Goal: Task Accomplishment & Management: Use online tool/utility

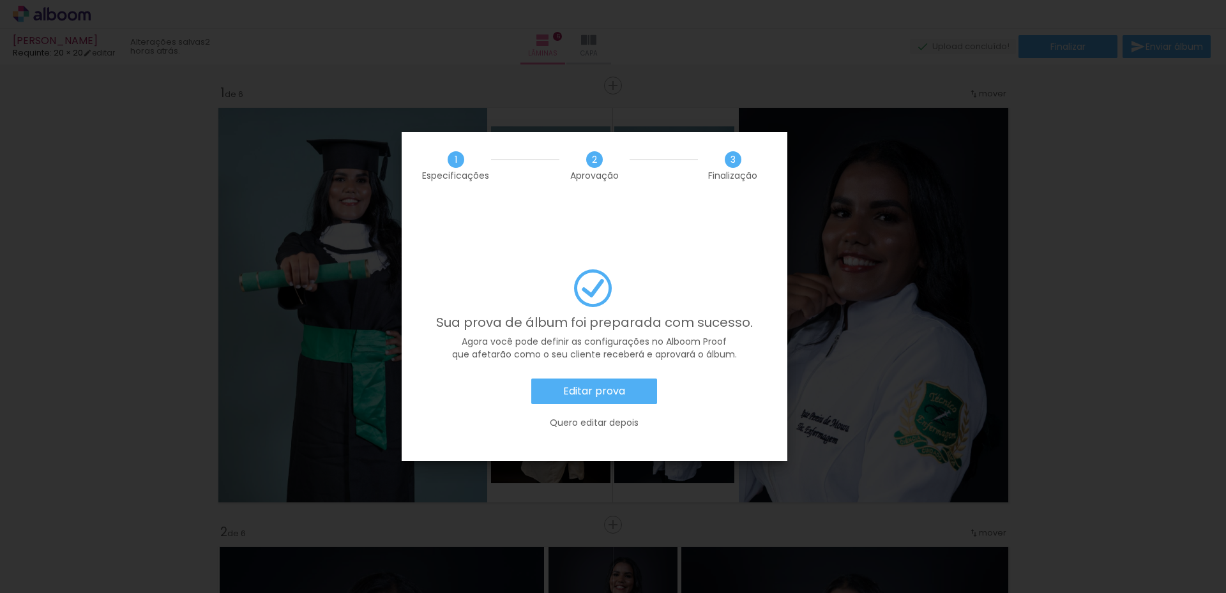
click at [977, 288] on iron-overlay-backdrop at bounding box center [613, 296] width 1226 height 593
drag, startPoint x: 608, startPoint y: 390, endPoint x: 621, endPoint y: 387, distance: 13.0
click at [0, 0] on slot "Quero editar depois" at bounding box center [0, 0] width 0 height 0
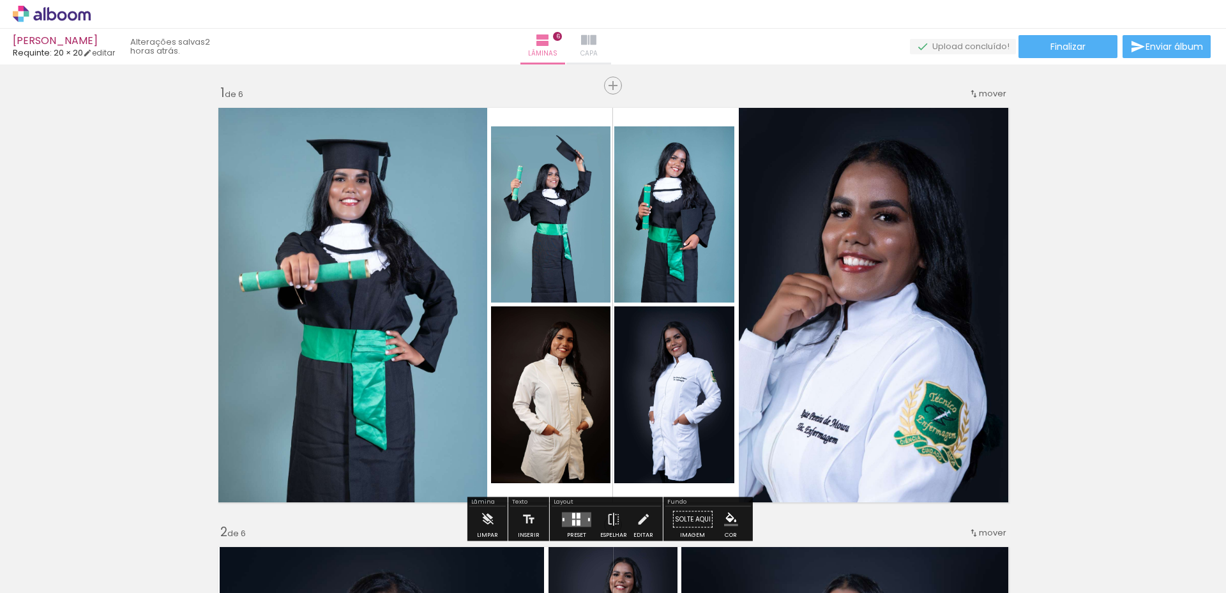
click at [597, 47] on iron-icon at bounding box center [588, 40] width 15 height 15
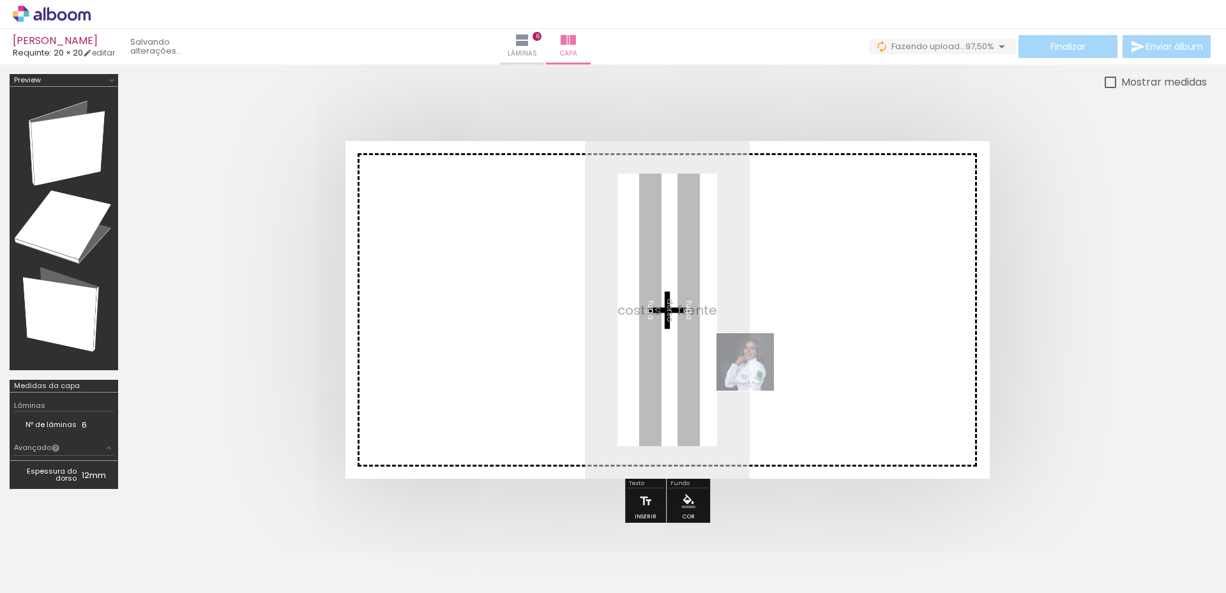
drag, startPoint x: 556, startPoint y: 545, endPoint x: 755, endPoint y: 372, distance: 264.0
click at [755, 372] on quentale-workspace at bounding box center [613, 296] width 1226 height 593
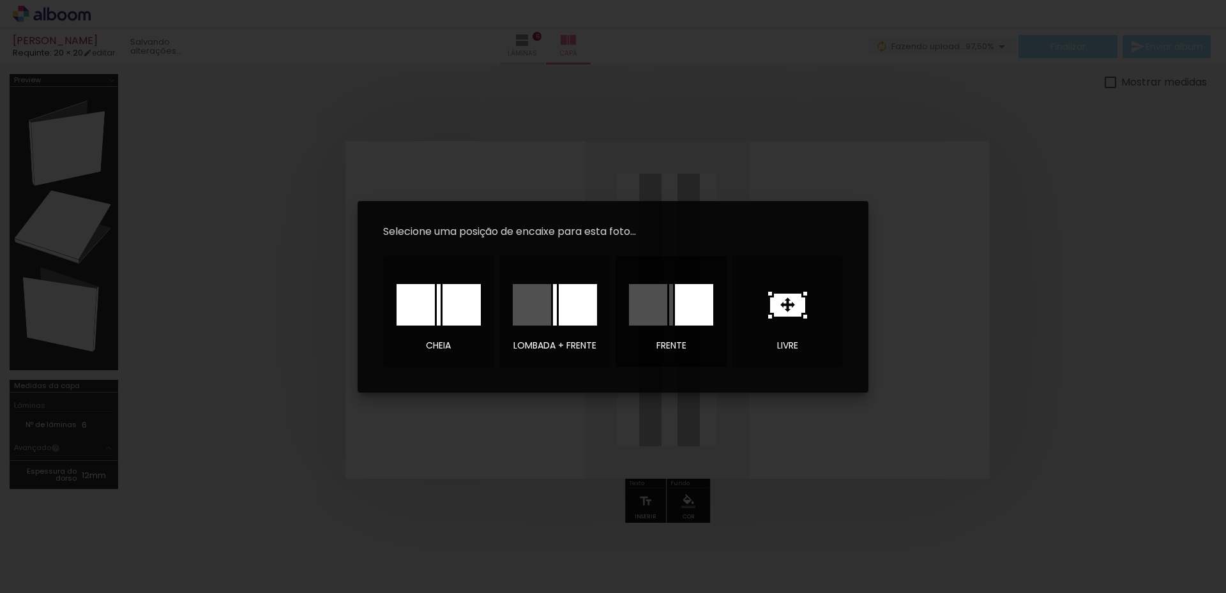
click at [694, 319] on div at bounding box center [694, 305] width 38 height 42
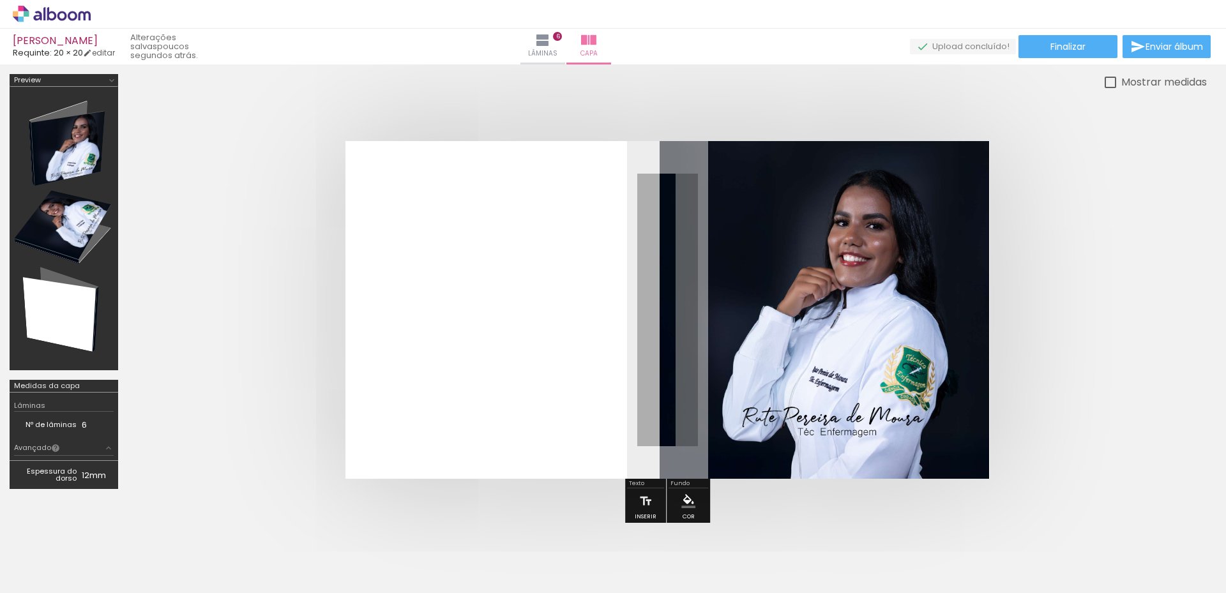
click at [1071, 49] on span "Finalizar" at bounding box center [1068, 46] width 35 height 9
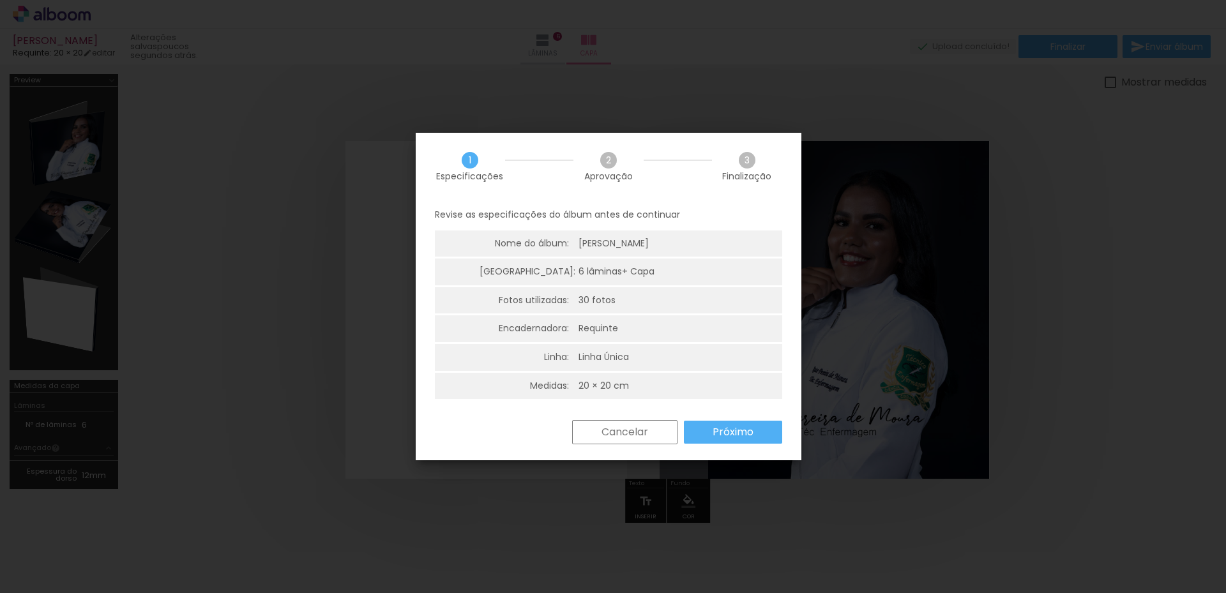
scroll to position [0, 1815]
click at [761, 434] on paper-button "Próximo" at bounding box center [733, 432] width 98 height 23
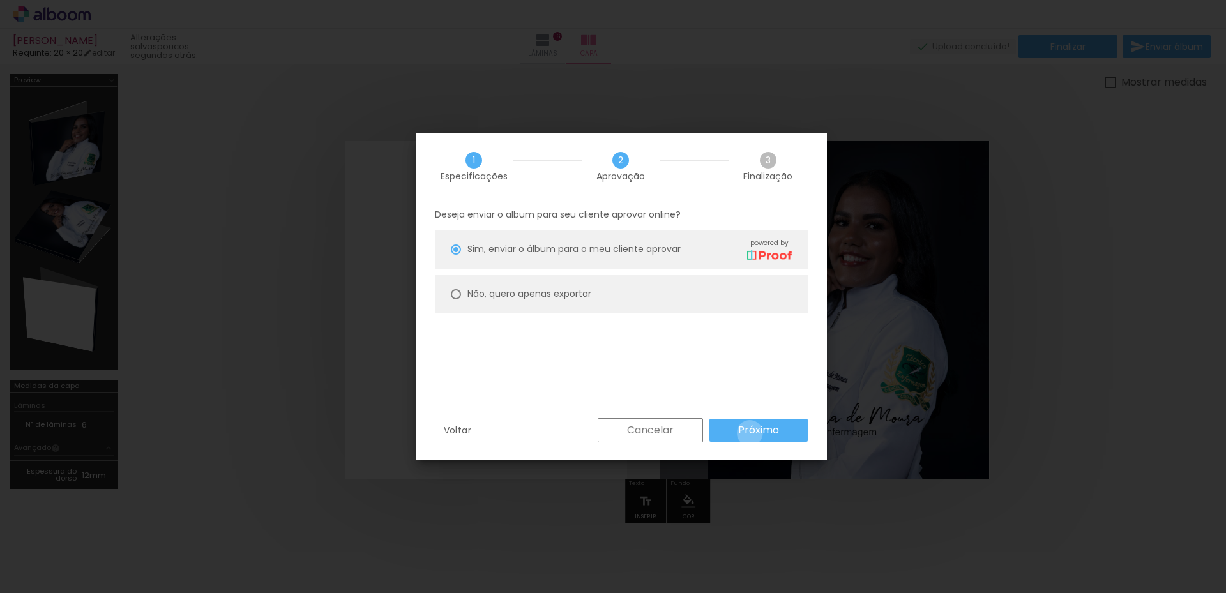
click at [0, 0] on slot "Próximo" at bounding box center [0, 0] width 0 height 0
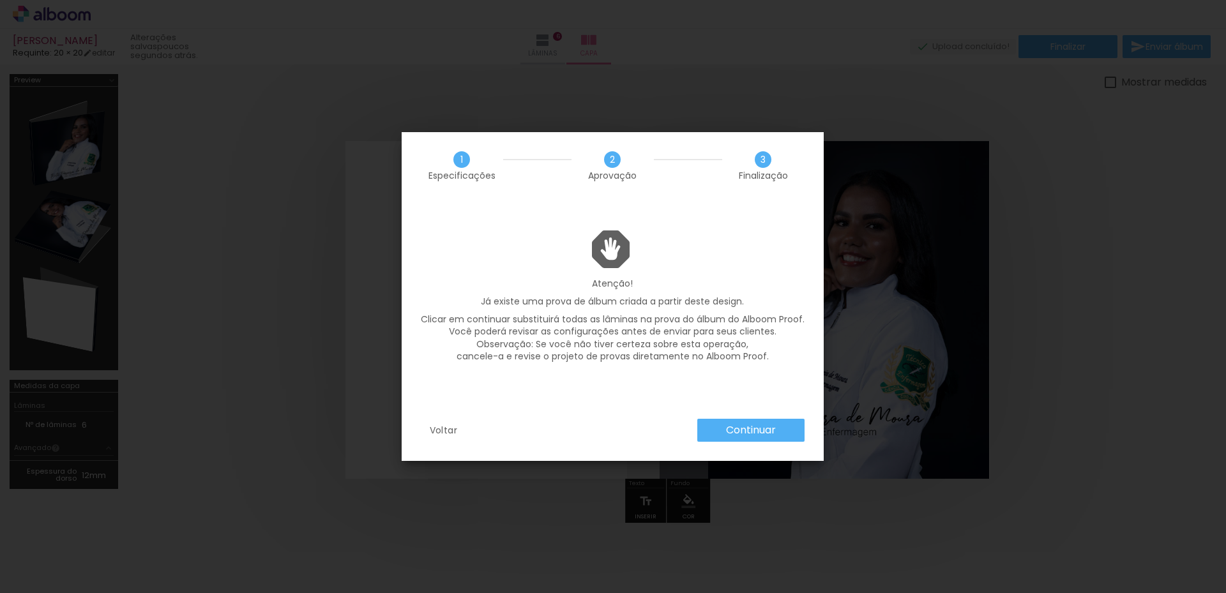
click at [779, 435] on paper-button "Continuar" at bounding box center [751, 430] width 107 height 23
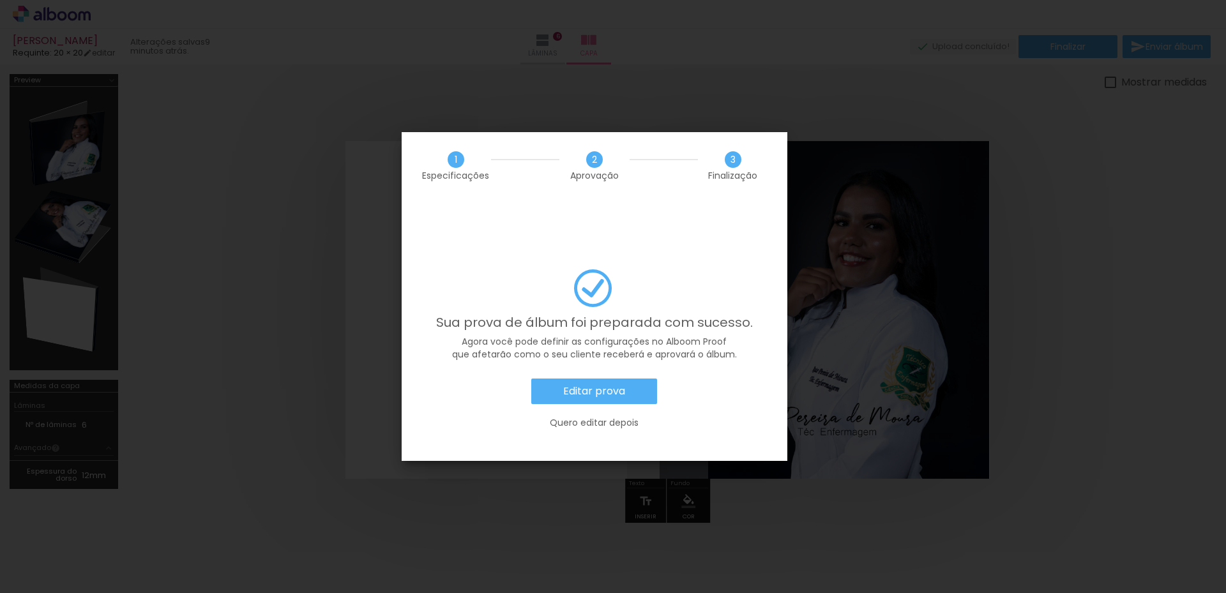
scroll to position [0, 1815]
